Goal: Task Accomplishment & Management: Use online tool/utility

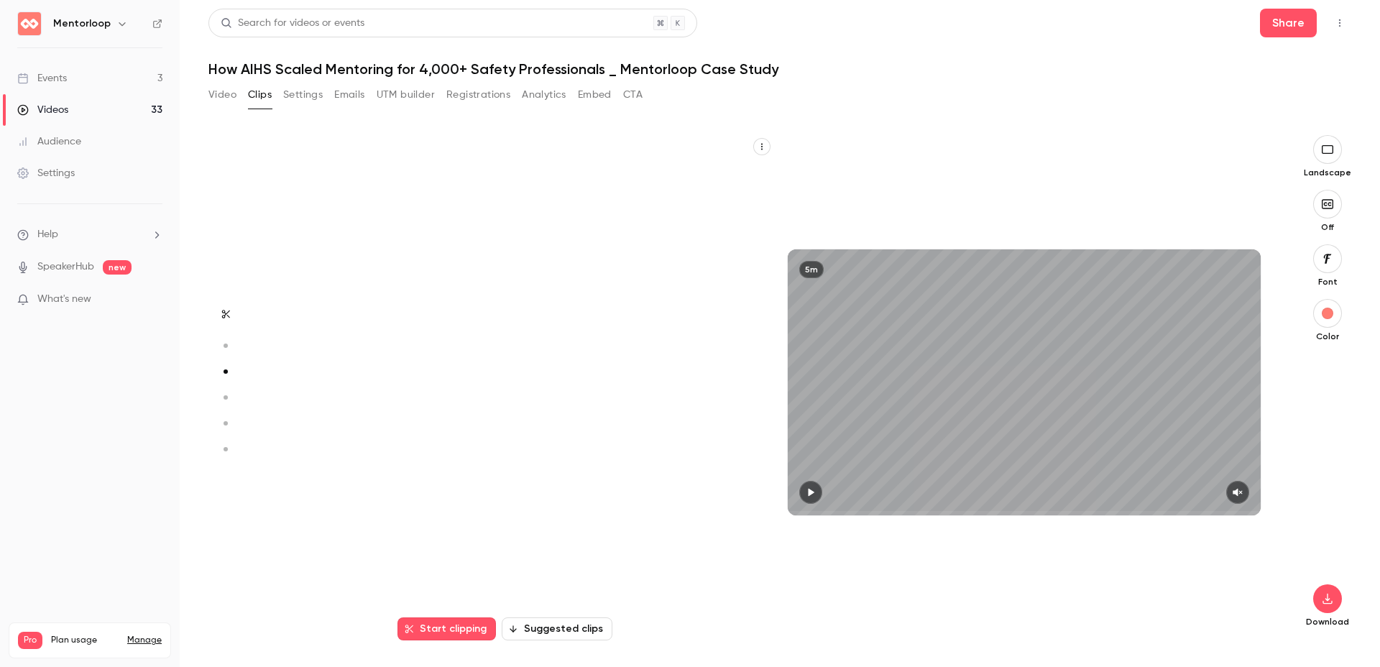
scroll to position [1012, 0]
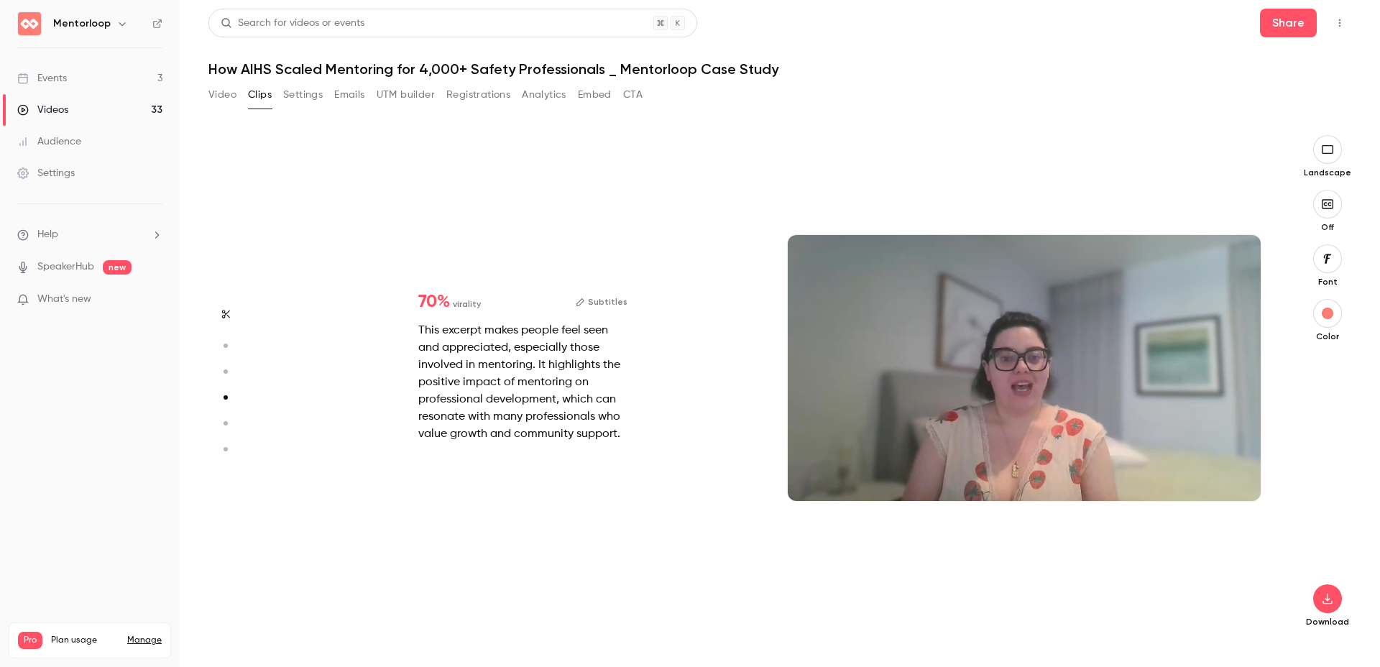
type input "*"
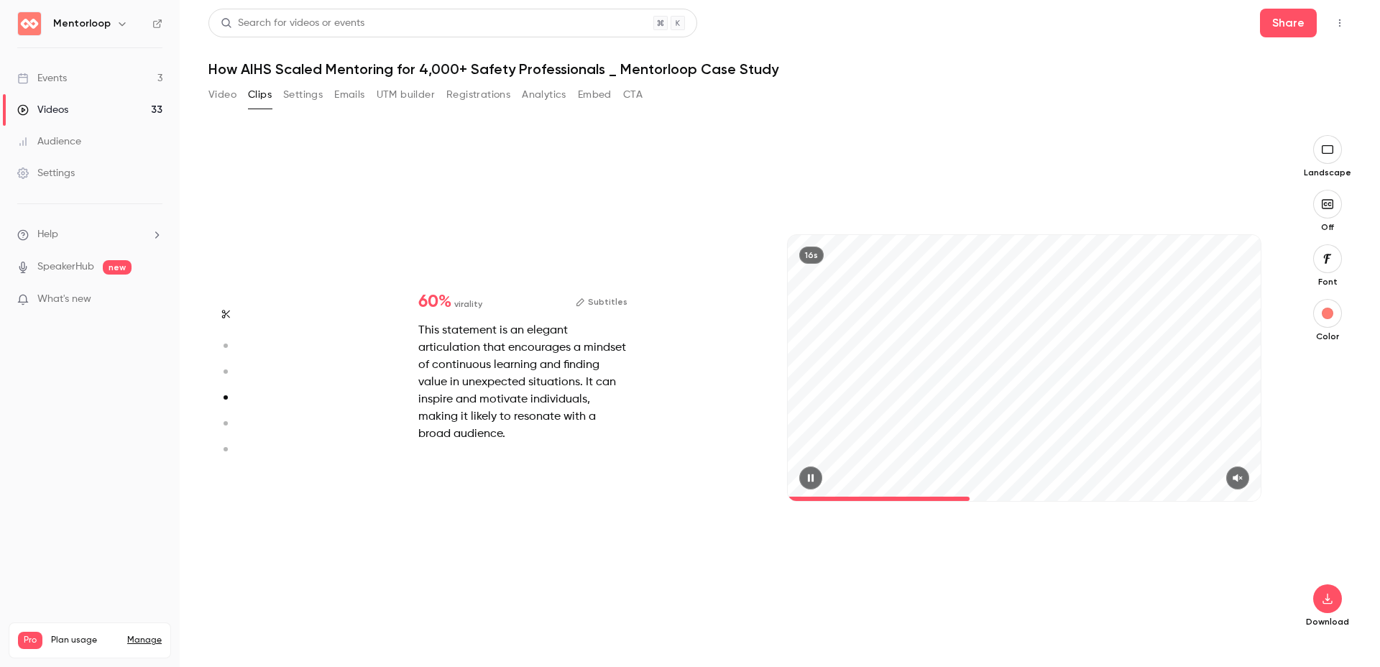
click at [1239, 480] on icon "button" at bounding box center [1237, 479] width 9 height 8
click at [799, 498] on span at bounding box center [895, 499] width 214 height 4
click at [791, 498] on span at bounding box center [789, 499] width 3 height 4
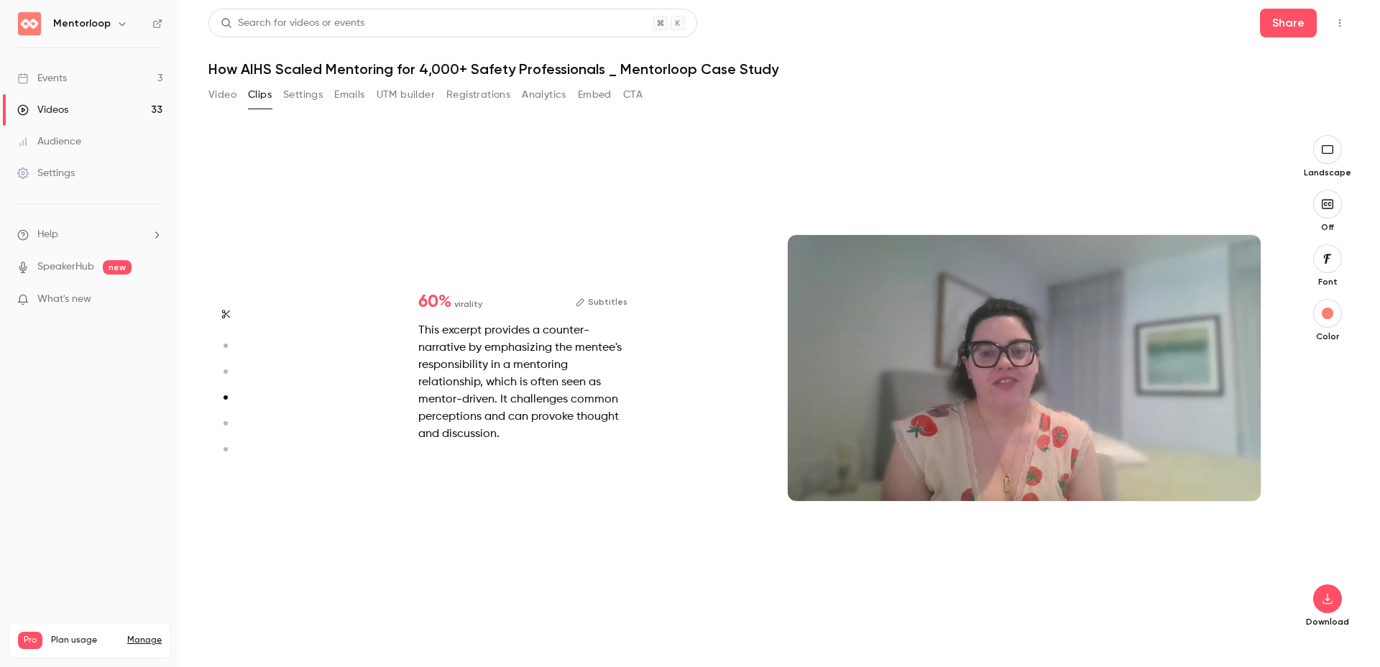
type input "*"
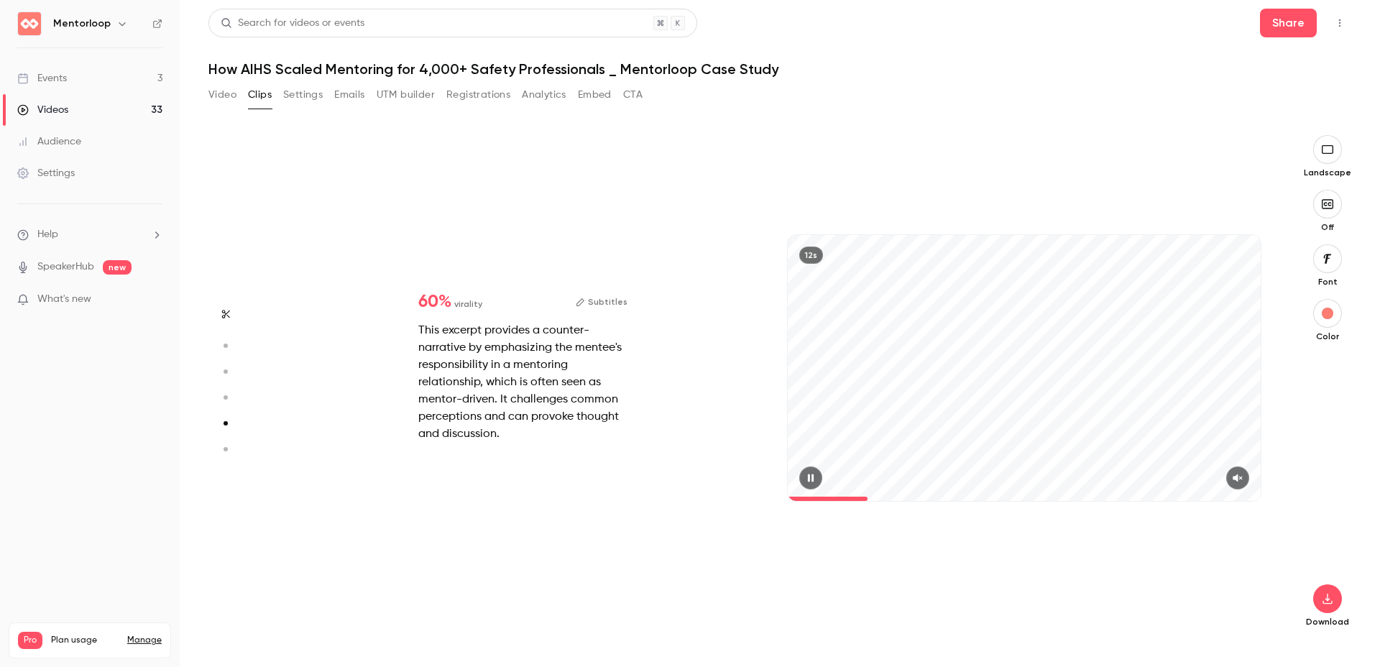
click at [1216, 485] on div at bounding box center [1024, 478] width 473 height 23
click at [1242, 477] on icon "button" at bounding box center [1237, 479] width 9 height 8
type input "***"
click at [221, 93] on button "Video" at bounding box center [223, 94] width 28 height 23
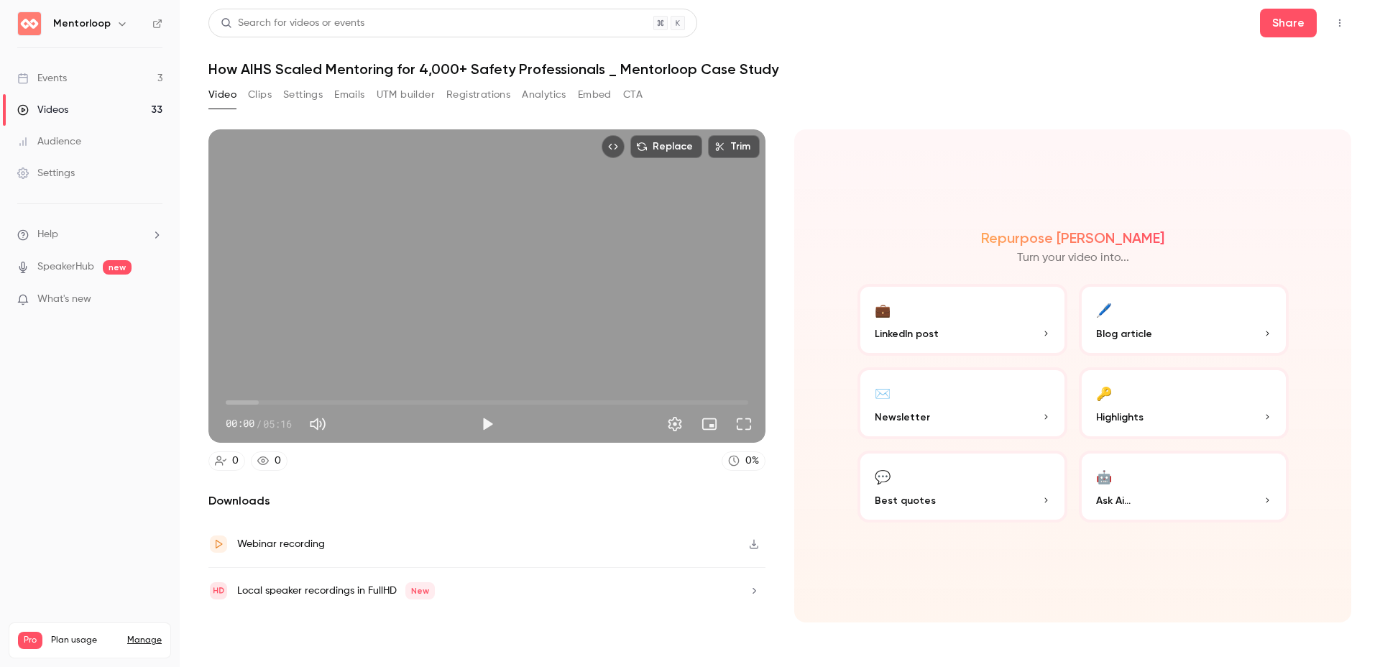
click at [1336, 19] on icon "Top Bar Actions" at bounding box center [1340, 23] width 12 height 10
click at [1260, 123] on li "Delete" at bounding box center [1273, 134] width 158 height 37
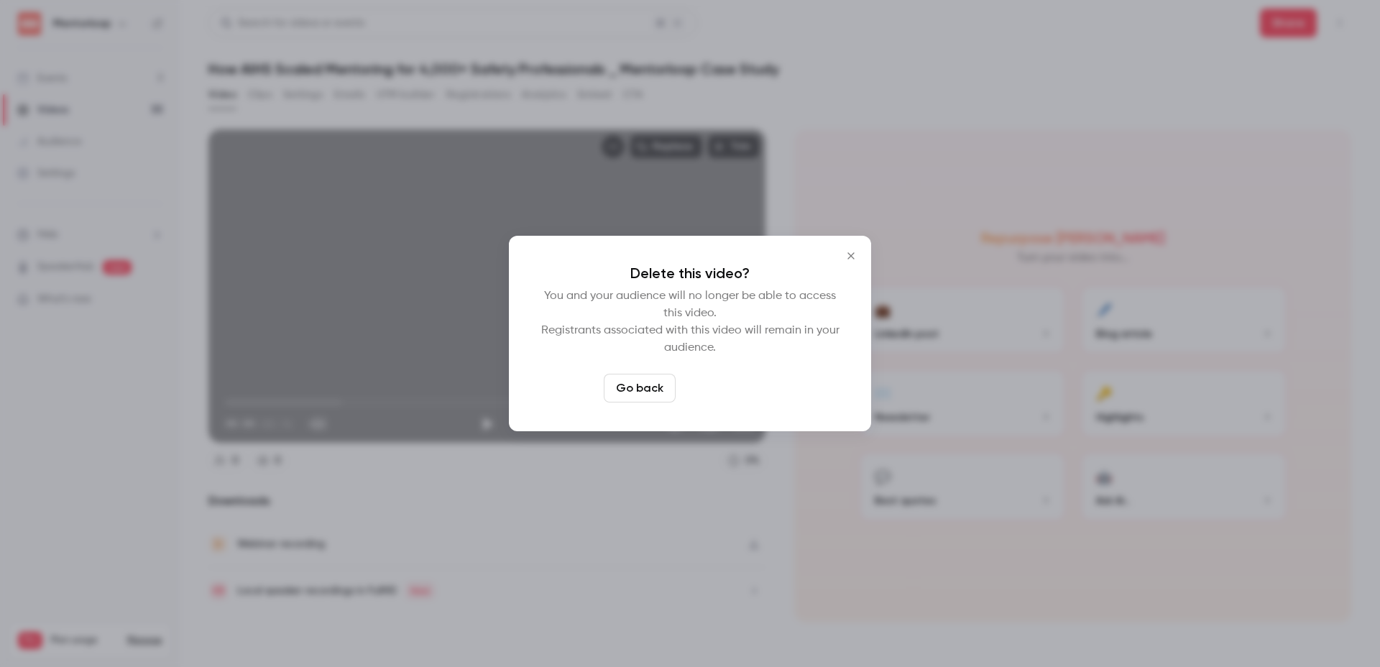
click at [722, 380] on button "Delete video" at bounding box center [730, 388] width 96 height 29
